Goal: Information Seeking & Learning: Learn about a topic

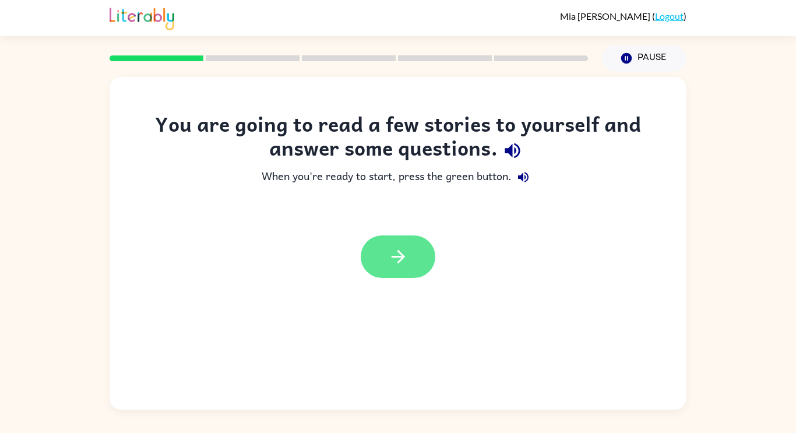
click at [411, 263] on button "button" at bounding box center [398, 256] width 75 height 43
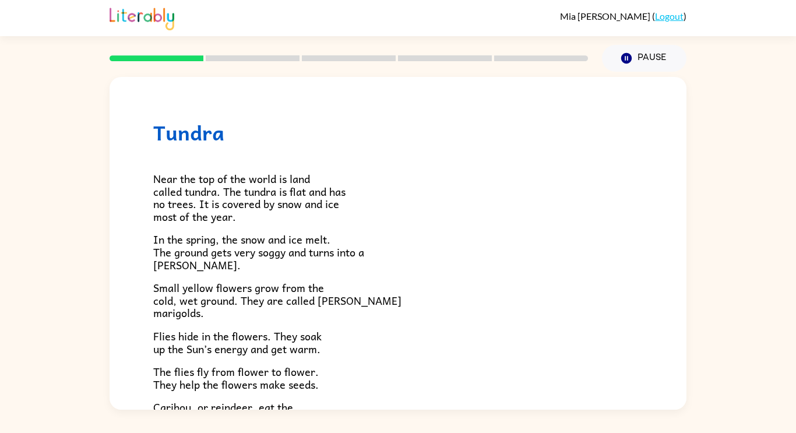
click at [415, 253] on p "In the spring, the snow and ice melt. The ground gets very soggy and turns into…" at bounding box center [397, 252] width 489 height 38
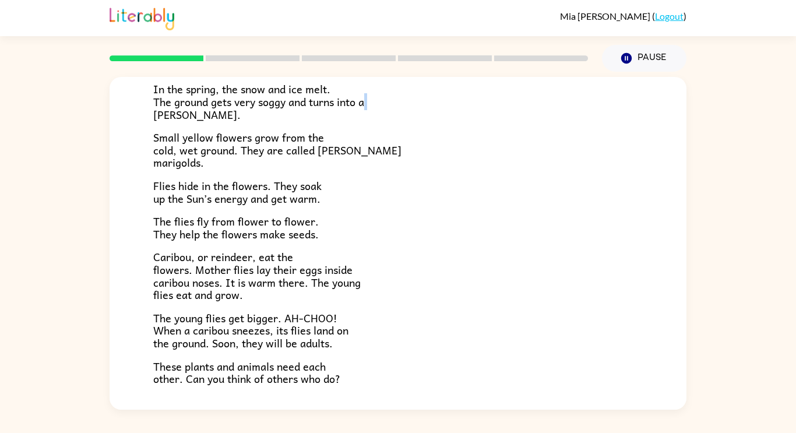
scroll to position [239, 0]
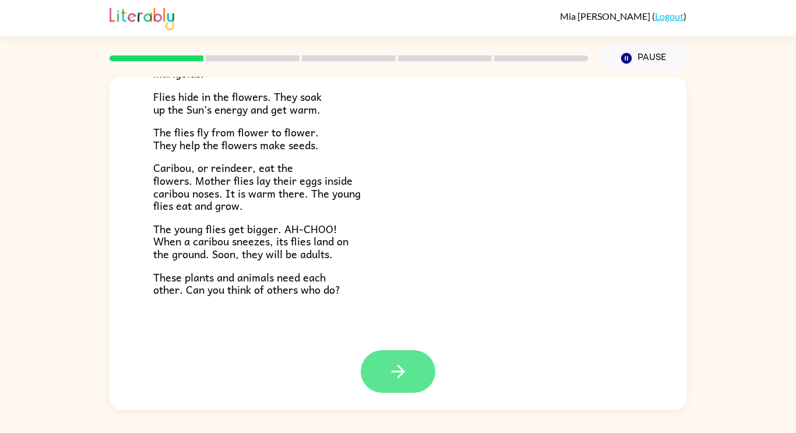
click at [411, 362] on button "button" at bounding box center [398, 371] width 75 height 43
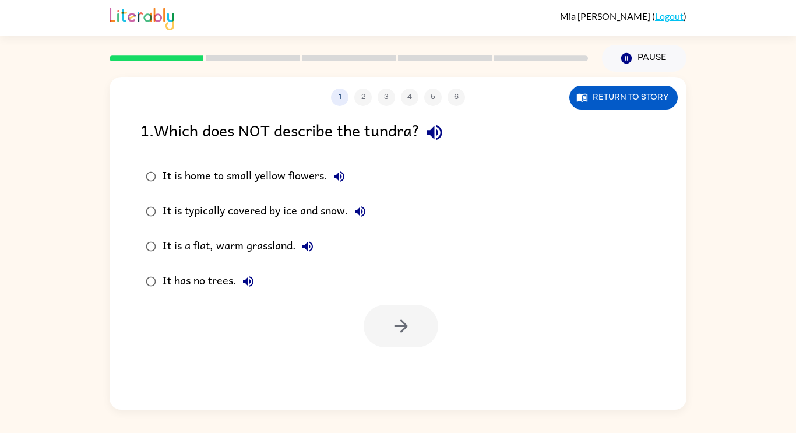
click at [411, 362] on div "1 2 3 4 5 6 Return to story 1 . Which does NOT describe the tundra? It is home …" at bounding box center [398, 243] width 577 height 333
click at [182, 57] on rect at bounding box center [157, 58] width 94 height 6
click at [402, 326] on icon "button" at bounding box center [400, 325] width 13 height 13
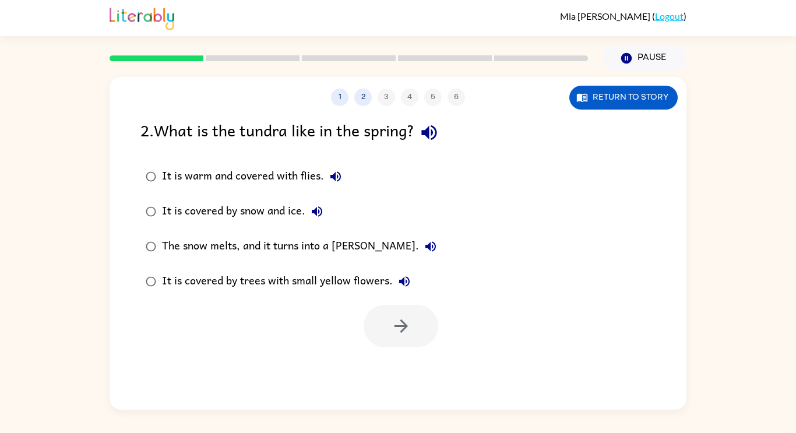
click at [188, 167] on div "It is warm and covered with flies." at bounding box center [254, 176] width 185 height 23
click at [305, 251] on div "The snow melts, and it turns into a [PERSON_NAME]." at bounding box center [302, 246] width 280 height 23
click at [400, 336] on button "button" at bounding box center [401, 326] width 75 height 43
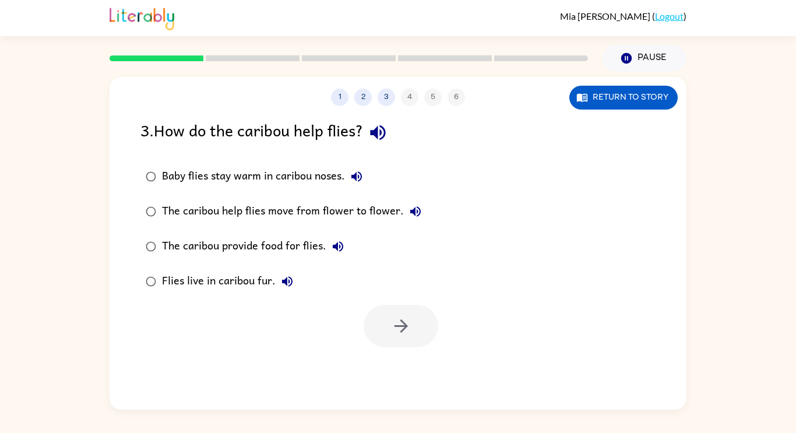
click at [267, 243] on div "The caribou provide food for flies." at bounding box center [256, 246] width 188 height 23
click at [393, 341] on button "button" at bounding box center [401, 326] width 75 height 43
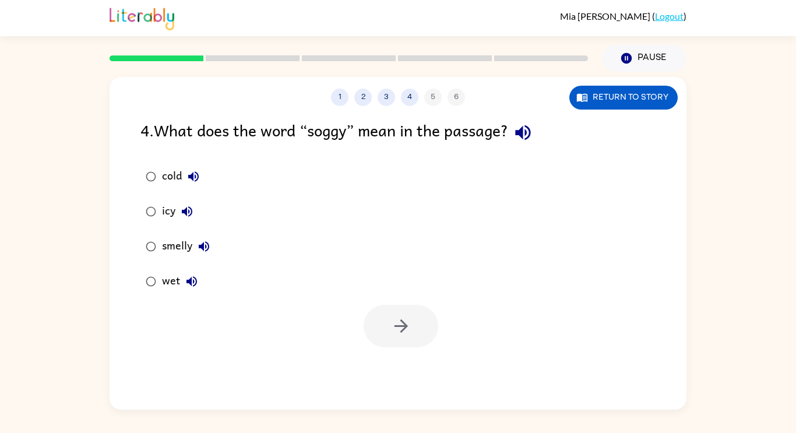
click at [168, 207] on div "icy" at bounding box center [180, 211] width 37 height 23
click at [171, 179] on div "cold" at bounding box center [183, 176] width 43 height 23
click at [407, 324] on icon "button" at bounding box center [401, 326] width 20 height 20
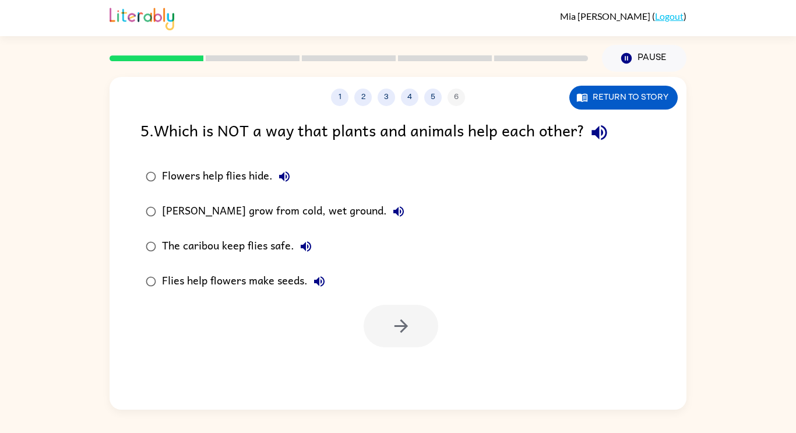
click at [221, 179] on div "Flowers help flies hide." at bounding box center [229, 176] width 134 height 23
click at [403, 315] on button "button" at bounding box center [401, 326] width 75 height 43
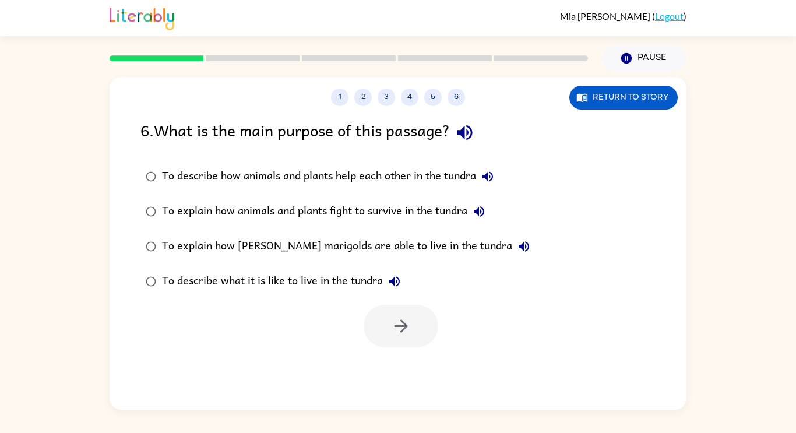
click at [353, 238] on div "To explain how [PERSON_NAME] marigolds are able to live in the tundra" at bounding box center [349, 246] width 374 height 23
click at [389, 334] on button "button" at bounding box center [401, 326] width 75 height 43
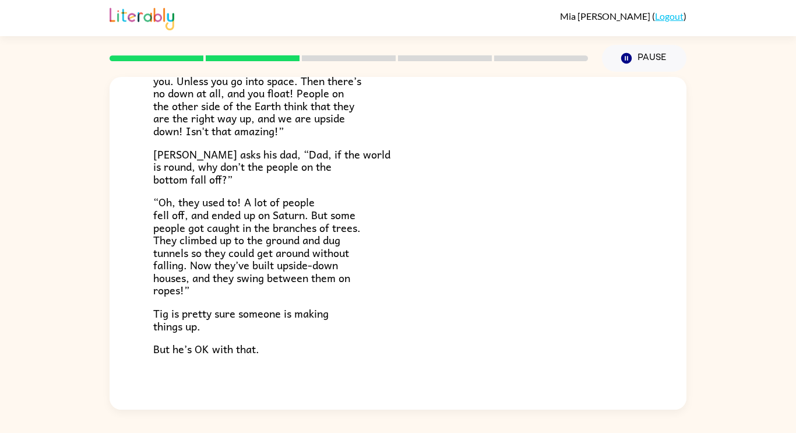
scroll to position [339, 0]
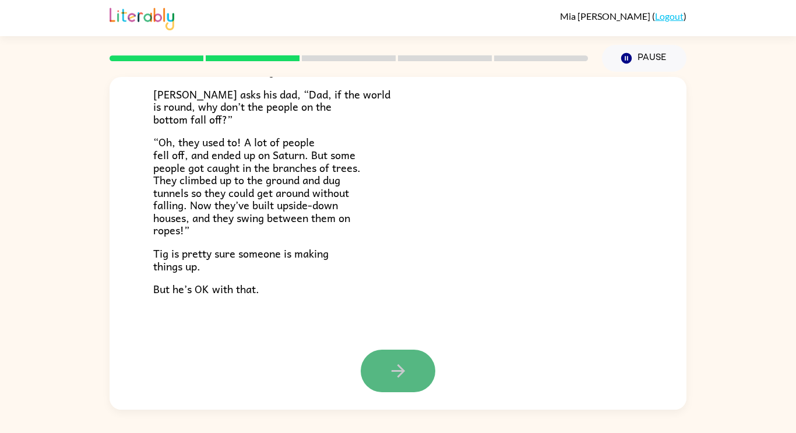
click at [388, 379] on icon "button" at bounding box center [398, 371] width 20 height 20
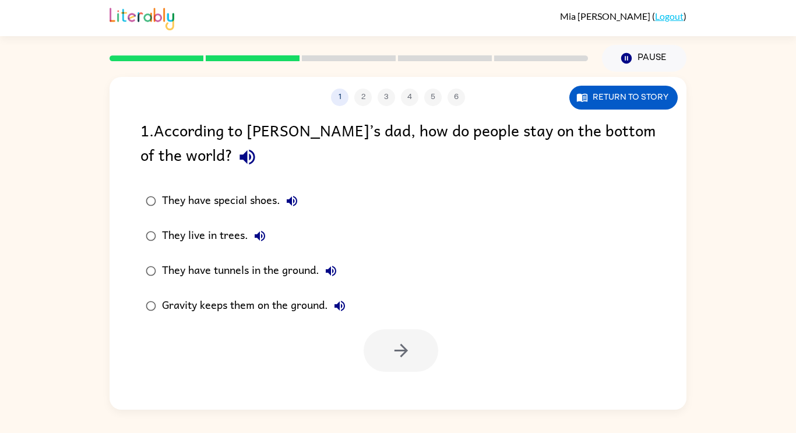
click at [184, 306] on div "Gravity keeps them on the ground." at bounding box center [256, 305] width 189 height 23
click at [401, 354] on icon "button" at bounding box center [400, 350] width 13 height 13
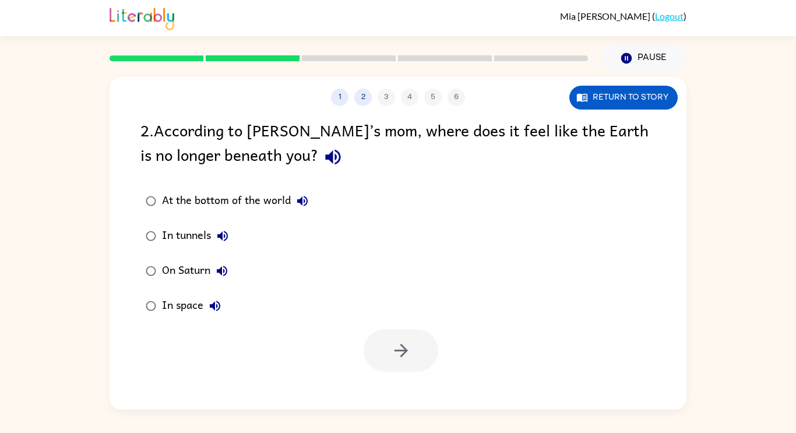
click at [176, 206] on div "At the bottom of the world" at bounding box center [238, 200] width 152 height 23
click at [384, 353] on button "button" at bounding box center [401, 350] width 75 height 43
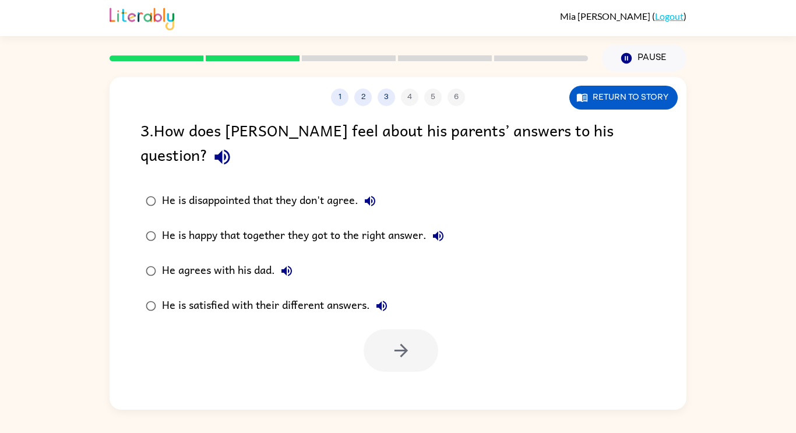
click at [452, 184] on label "He is disappointed that they don't agree." at bounding box center [295, 201] width 322 height 35
click at [282, 294] on div "He is satisfied with their different answers." at bounding box center [277, 305] width 231 height 23
click at [401, 336] on button "button" at bounding box center [401, 350] width 75 height 43
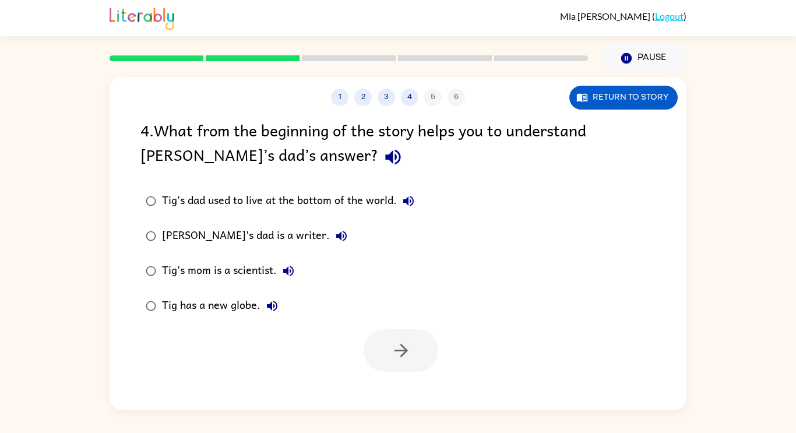
click at [286, 208] on div "Tig's dad used to live at the bottom of the world." at bounding box center [291, 200] width 258 height 23
click at [418, 361] on button "button" at bounding box center [401, 350] width 75 height 43
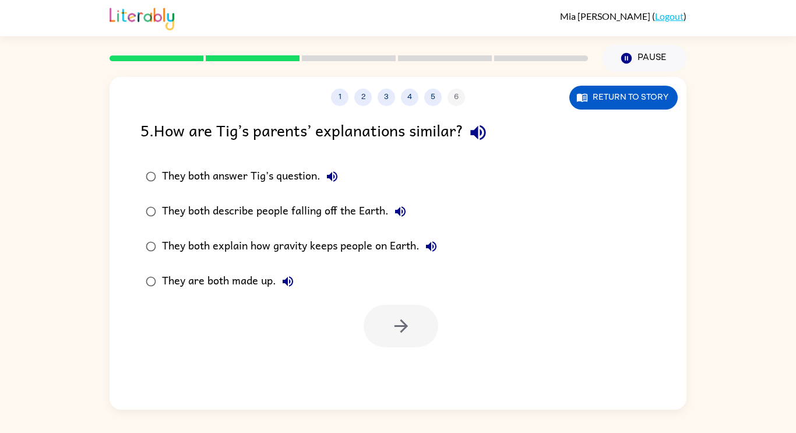
click at [313, 248] on div "They both explain how gravity keeps people on Earth." at bounding box center [302, 246] width 281 height 23
click at [283, 181] on div "They both answer Tig’s question." at bounding box center [253, 176] width 182 height 23
click at [344, 219] on div "They both describe people falling off the Earth." at bounding box center [287, 211] width 250 height 23
click at [288, 165] on div "They both answer Tig’s question." at bounding box center [253, 176] width 182 height 23
click at [420, 359] on div "1 2 3 4 5 6 Return to story 5 . How are [PERSON_NAME]’s parents’ explanations s…" at bounding box center [398, 243] width 577 height 333
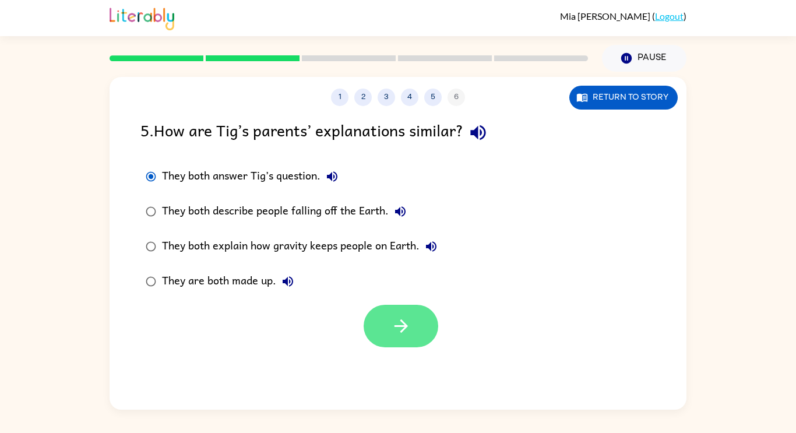
click at [410, 322] on icon "button" at bounding box center [401, 326] width 20 height 20
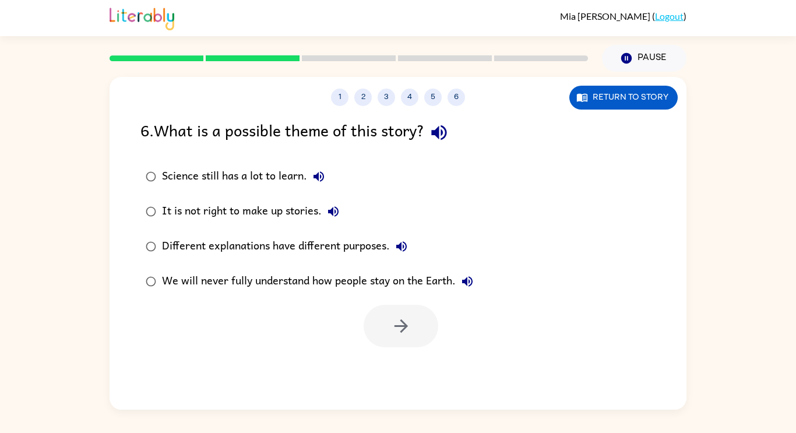
click at [304, 218] on div "It is not right to make up stories." at bounding box center [253, 211] width 183 height 23
click at [396, 326] on icon "button" at bounding box center [400, 325] width 13 height 13
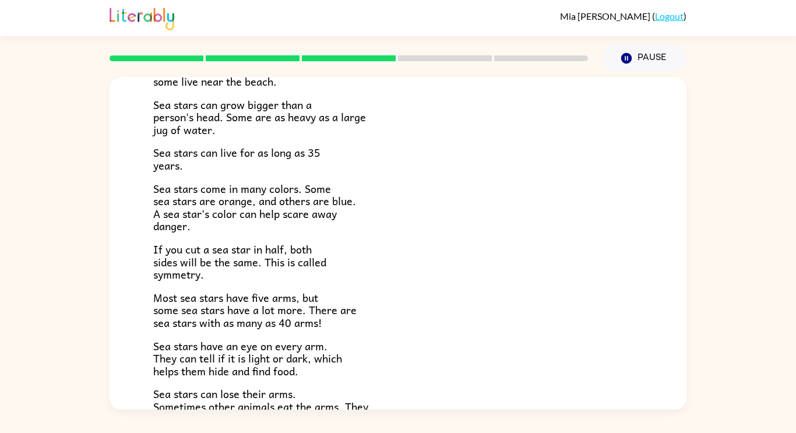
scroll to position [336, 0]
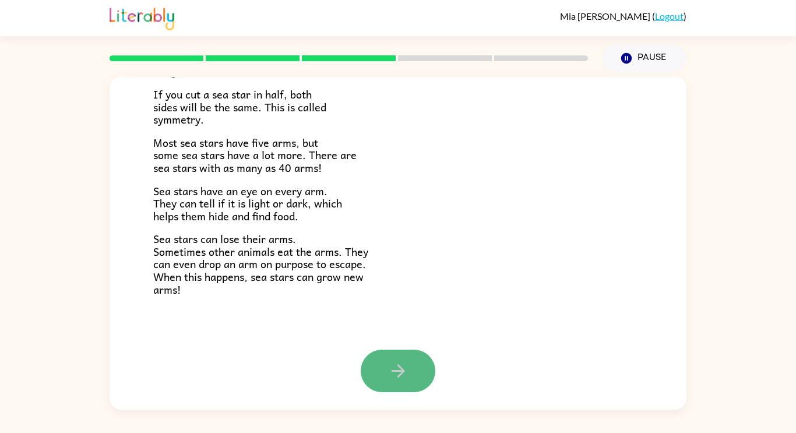
click at [408, 379] on button "button" at bounding box center [398, 371] width 75 height 43
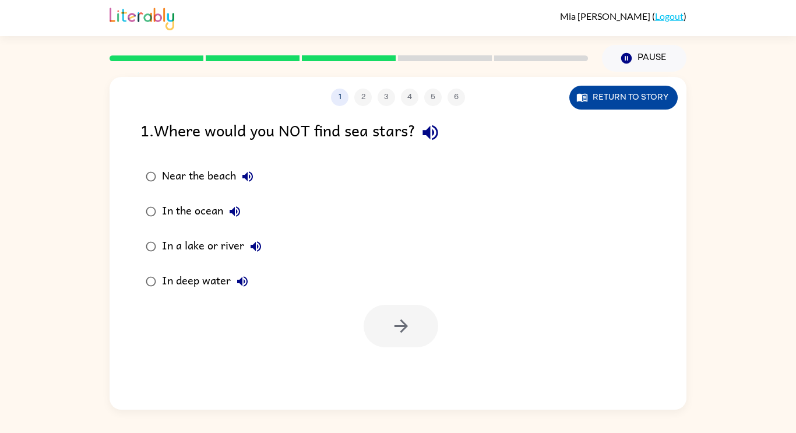
click at [578, 97] on icon "button" at bounding box center [582, 98] width 10 height 8
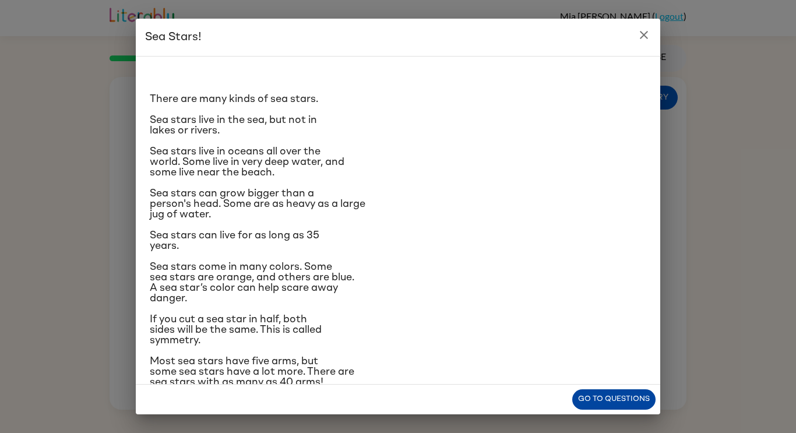
click at [604, 394] on button "Go to questions" at bounding box center [613, 399] width 83 height 20
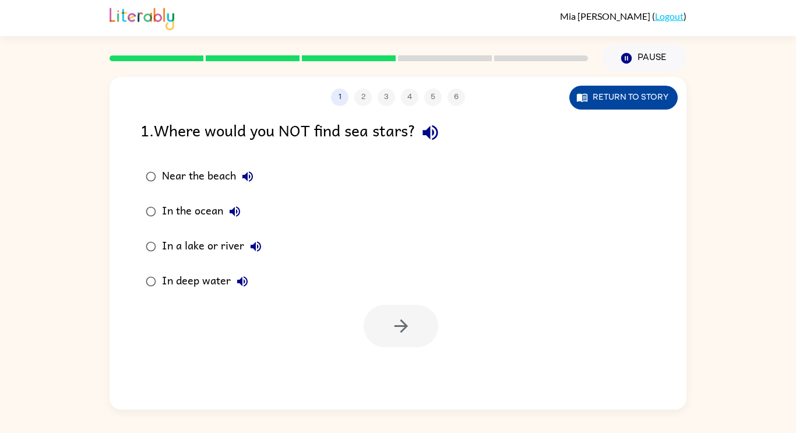
click at [582, 100] on icon "button" at bounding box center [582, 97] width 12 height 12
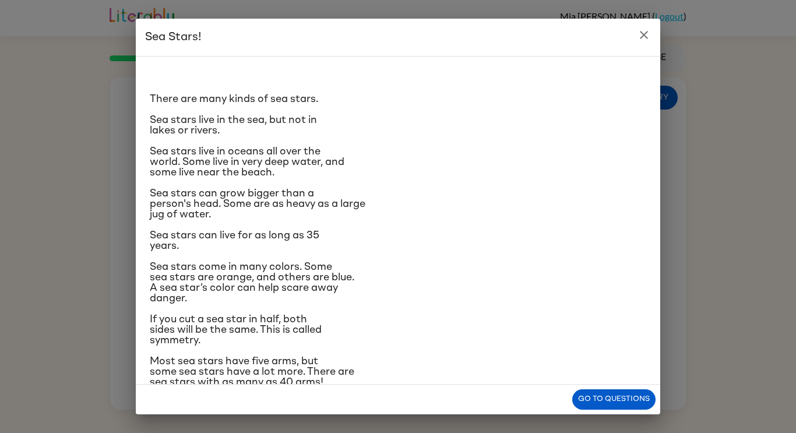
click at [625, 385] on div "Go to questions" at bounding box center [398, 400] width 524 height 30
click at [628, 397] on button "Go to questions" at bounding box center [613, 399] width 83 height 20
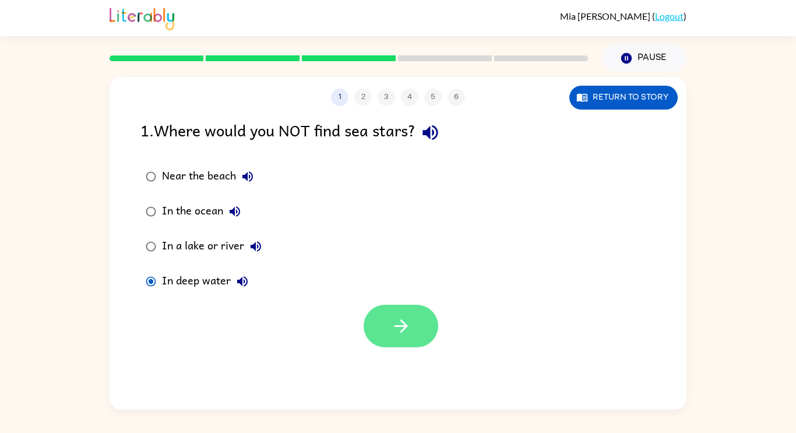
click at [399, 336] on icon "button" at bounding box center [401, 326] width 20 height 20
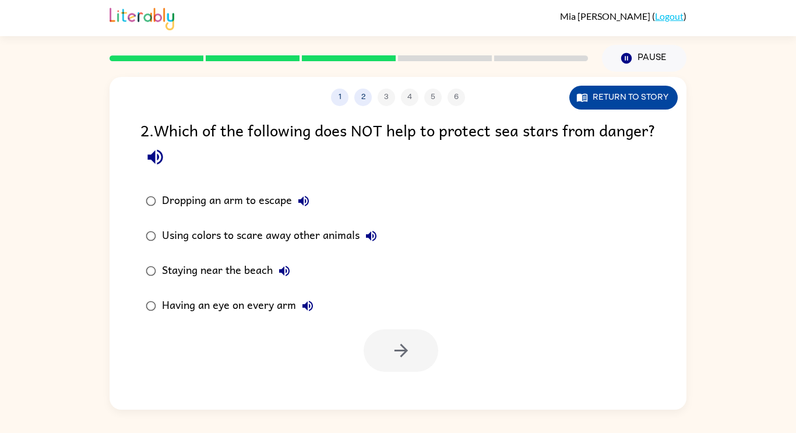
click at [614, 102] on button "Return to story" at bounding box center [623, 98] width 108 height 24
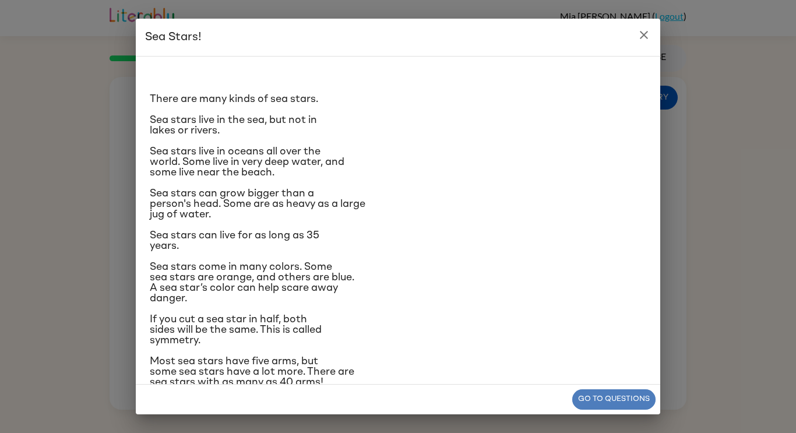
click at [580, 397] on button "Go to questions" at bounding box center [613, 399] width 83 height 20
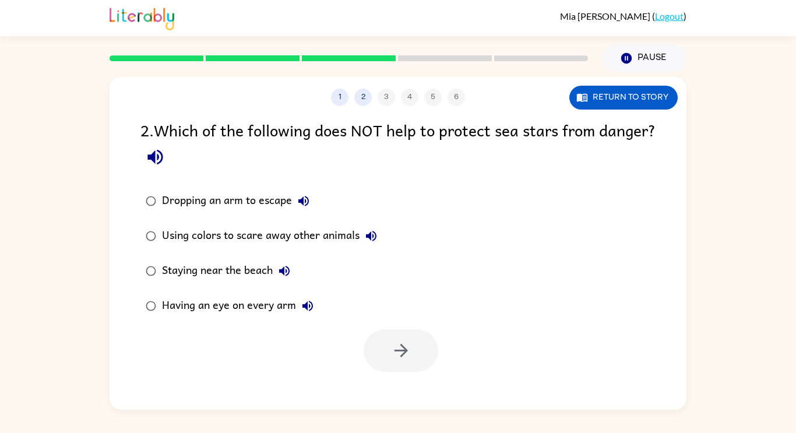
click at [192, 266] on div "Staying near the beach" at bounding box center [229, 270] width 134 height 23
click at [411, 351] on button "button" at bounding box center [401, 350] width 75 height 43
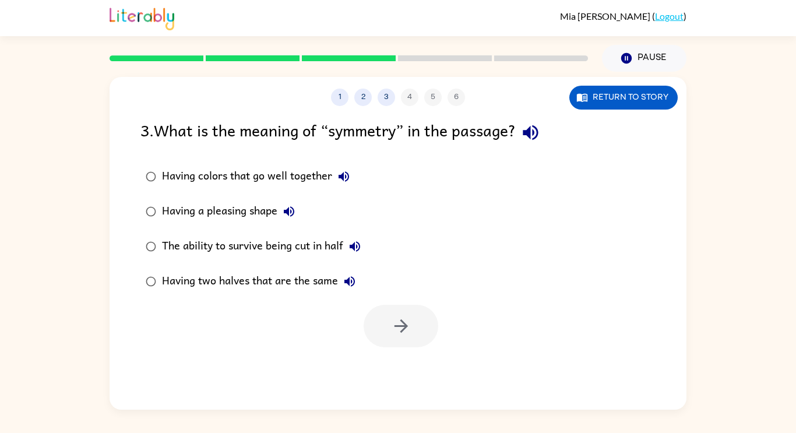
click at [225, 224] on label "Having a pleasing shape" at bounding box center [253, 211] width 238 height 35
click at [404, 339] on button "button" at bounding box center [401, 326] width 75 height 43
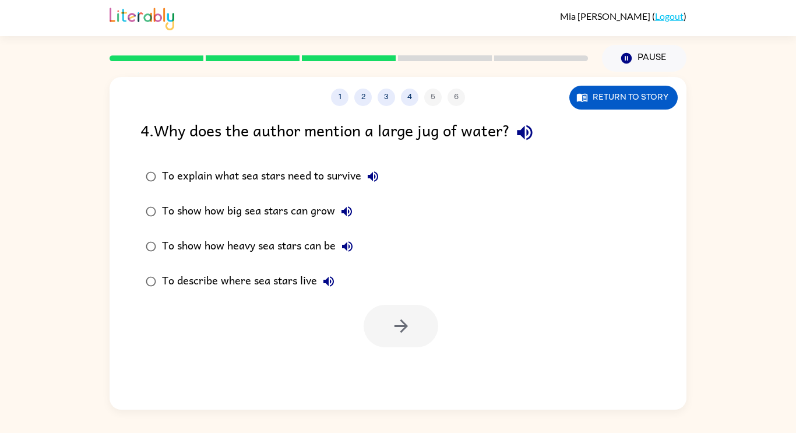
click at [404, 339] on div at bounding box center [401, 326] width 75 height 43
click at [647, 98] on button "Return to story" at bounding box center [623, 98] width 108 height 24
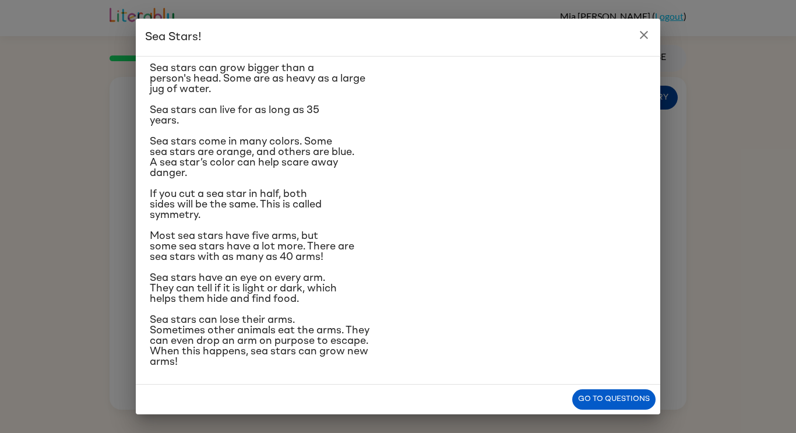
scroll to position [128, 0]
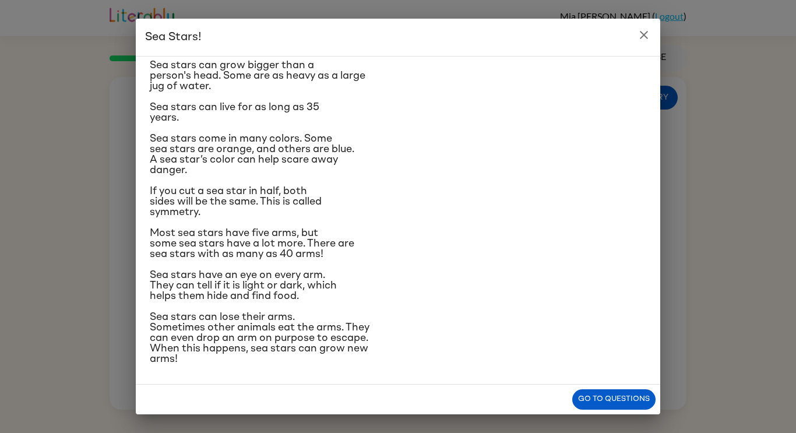
click at [643, 33] on icon "close" at bounding box center [644, 35] width 14 height 14
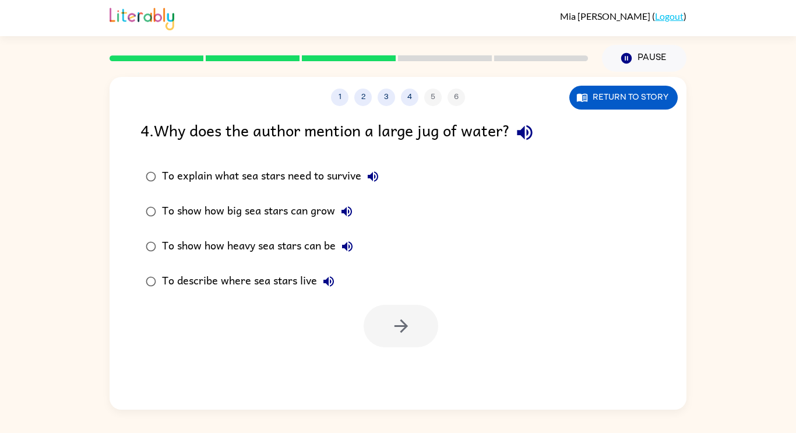
click at [298, 174] on div "To explain what sea stars need to survive" at bounding box center [273, 176] width 223 height 23
click at [418, 325] on button "button" at bounding box center [401, 326] width 75 height 43
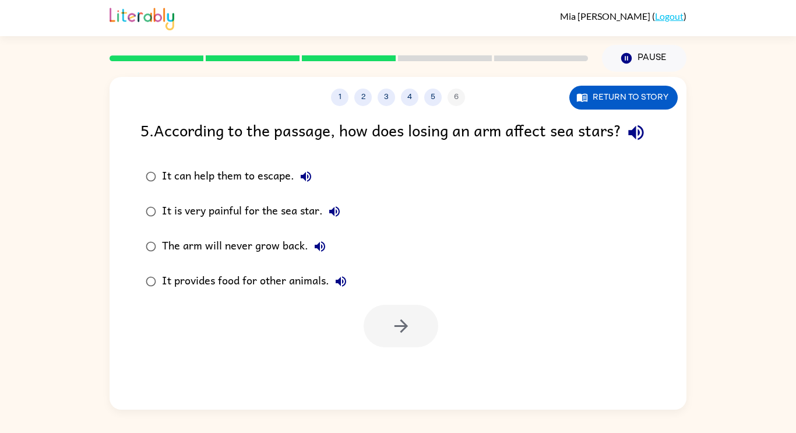
click at [169, 188] on div "It can help them to escape." at bounding box center [240, 176] width 156 height 23
click at [415, 347] on button "button" at bounding box center [401, 326] width 75 height 43
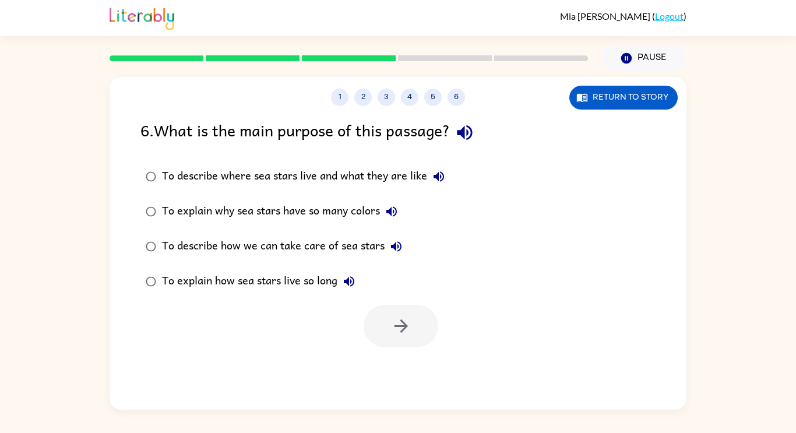
click at [149, 262] on label "To describe how we can take care of sea stars" at bounding box center [295, 246] width 322 height 35
click at [413, 361] on div "1 2 3 4 5 6 Return to story 6 . What is the main purpose of this passage? To de…" at bounding box center [398, 243] width 577 height 333
click at [414, 346] on button "button" at bounding box center [401, 326] width 75 height 43
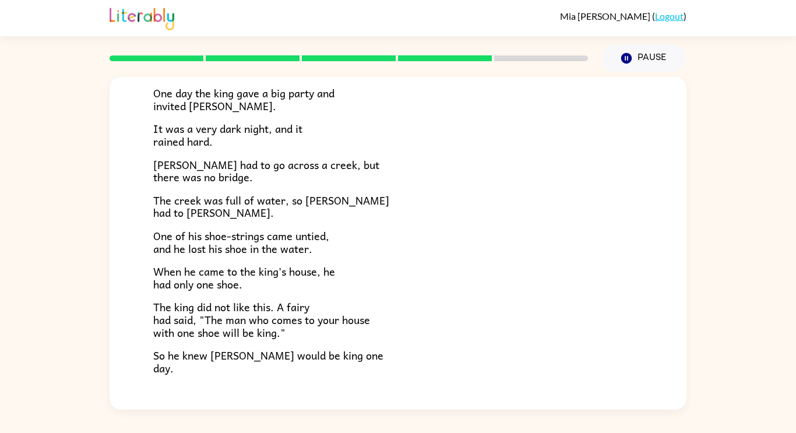
scroll to position [119, 0]
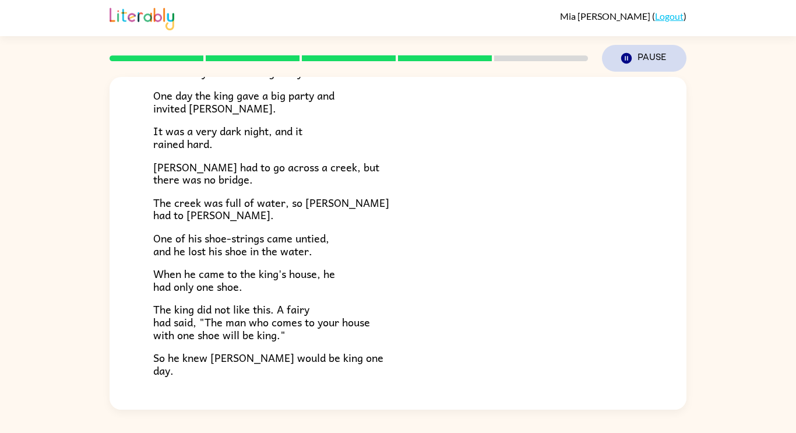
click at [652, 62] on button "Pause Pause" at bounding box center [644, 58] width 84 height 27
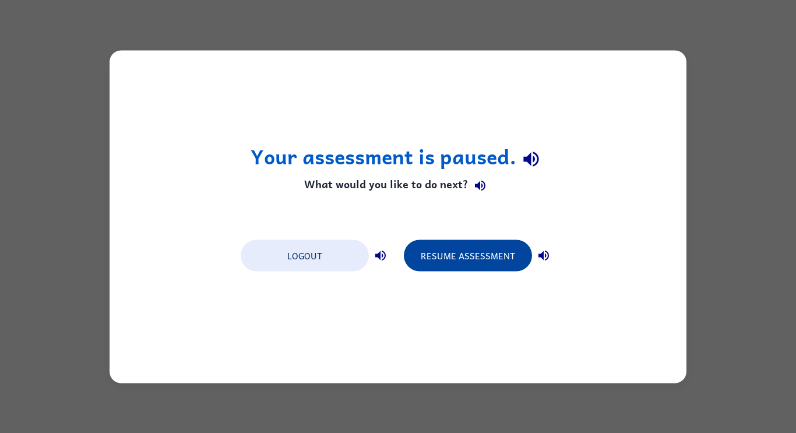
click at [500, 259] on button "Resume Assessment" at bounding box center [468, 254] width 128 height 31
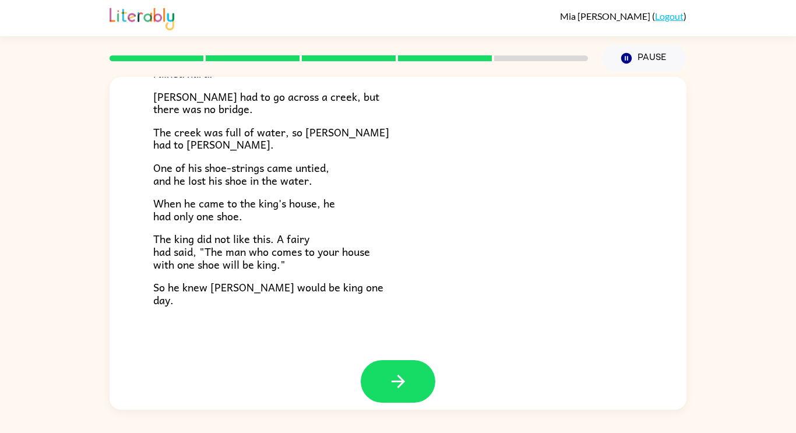
scroll to position [200, 0]
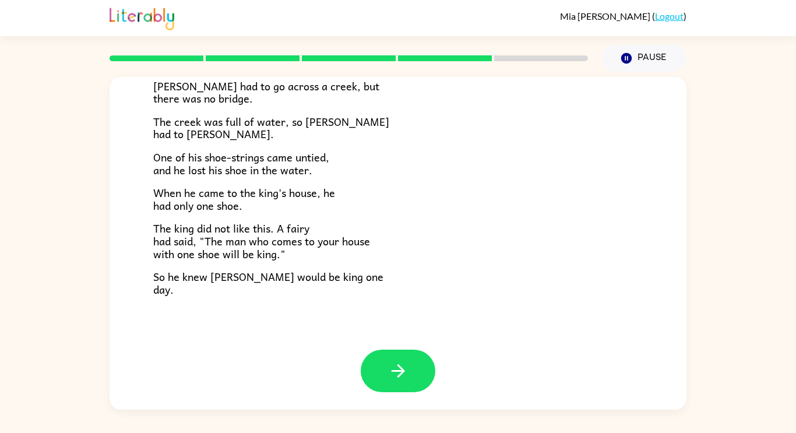
click at [383, 401] on div at bounding box center [398, 380] width 577 height 60
click at [398, 374] on icon "button" at bounding box center [398, 371] width 20 height 20
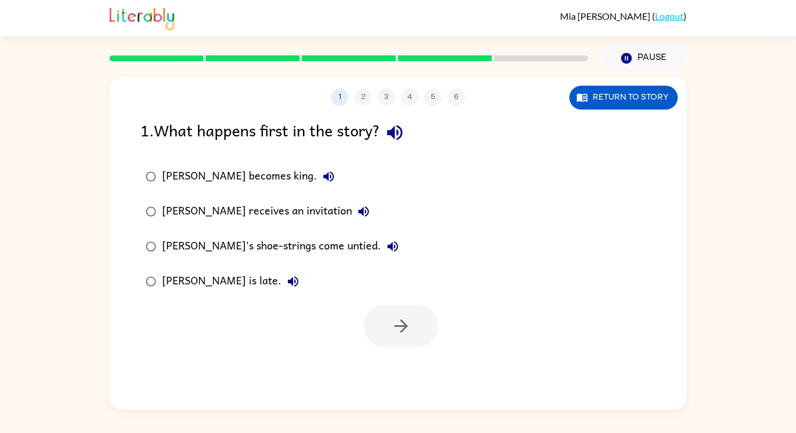
scroll to position [0, 0]
click at [413, 324] on button "button" at bounding box center [401, 326] width 75 height 43
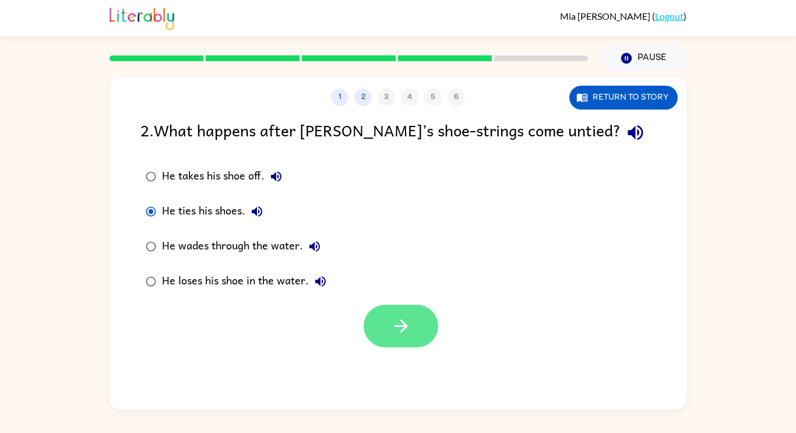
click at [417, 346] on button "button" at bounding box center [401, 326] width 75 height 43
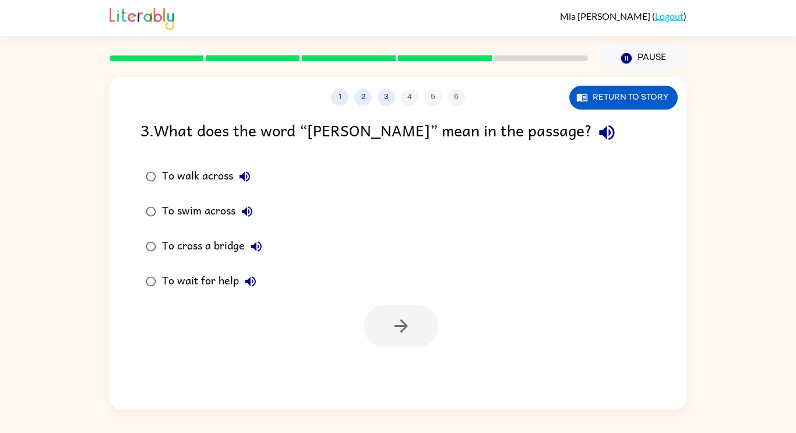
click at [398, 339] on div at bounding box center [401, 326] width 75 height 43
click at [404, 349] on div "1 2 3 4 5 6 Return to story 3 . What does the word “[PERSON_NAME]” mean in the …" at bounding box center [398, 243] width 577 height 333
click at [421, 329] on button "button" at bounding box center [401, 326] width 75 height 43
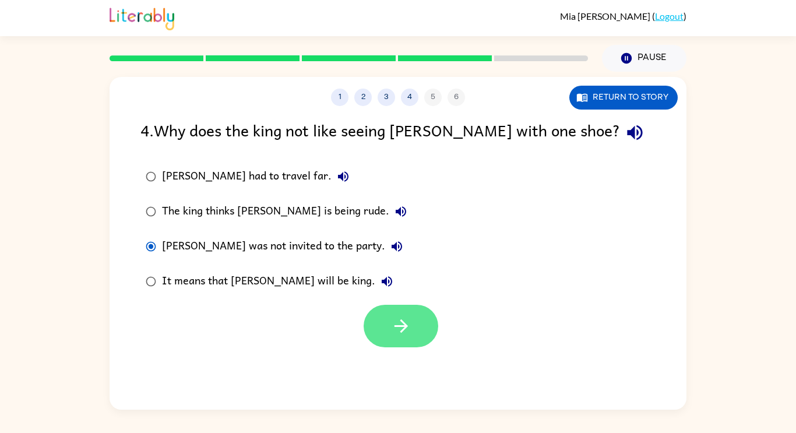
click at [391, 327] on icon "button" at bounding box center [401, 326] width 20 height 20
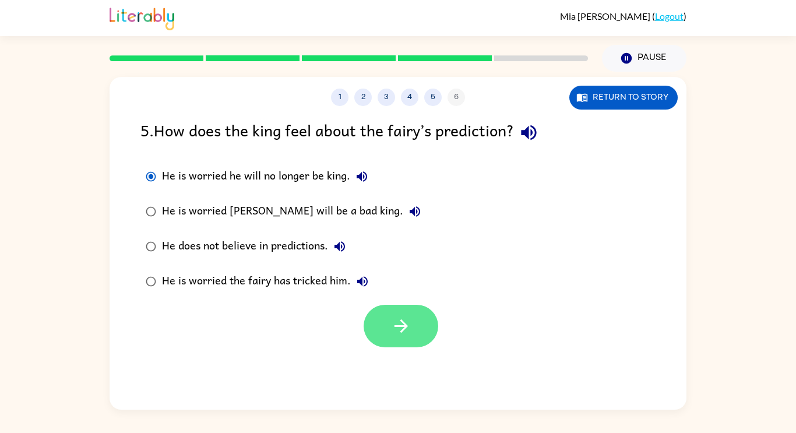
click at [414, 318] on button "button" at bounding box center [401, 326] width 75 height 43
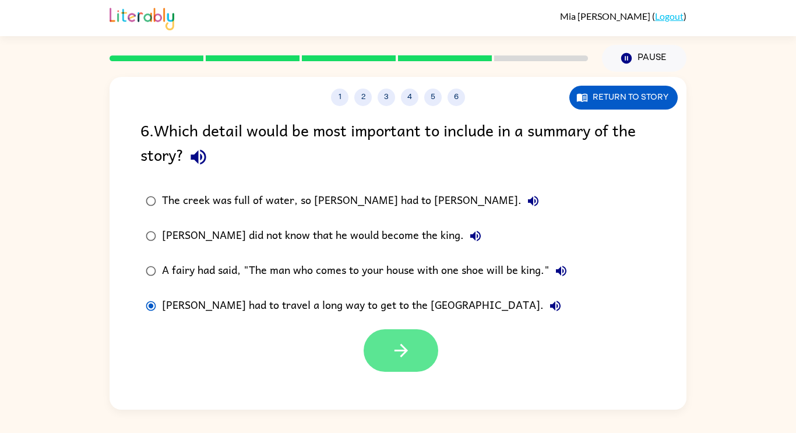
click at [399, 371] on button "button" at bounding box center [401, 350] width 75 height 43
